Goal: Information Seeking & Learning: Learn about a topic

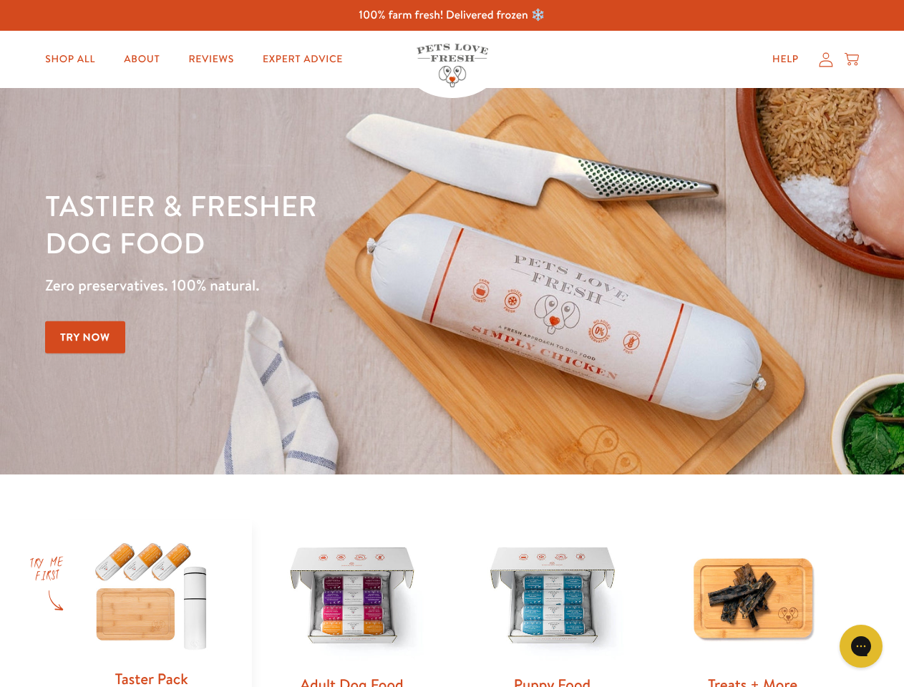
click at [452, 344] on div "Tastier & fresher dog food Zero preservatives. 100% natural. Try Now" at bounding box center [316, 281] width 543 height 189
click at [861, 647] on icon "Gorgias live chat" at bounding box center [861, 646] width 14 height 14
